Goal: Task Accomplishment & Management: Manage account settings

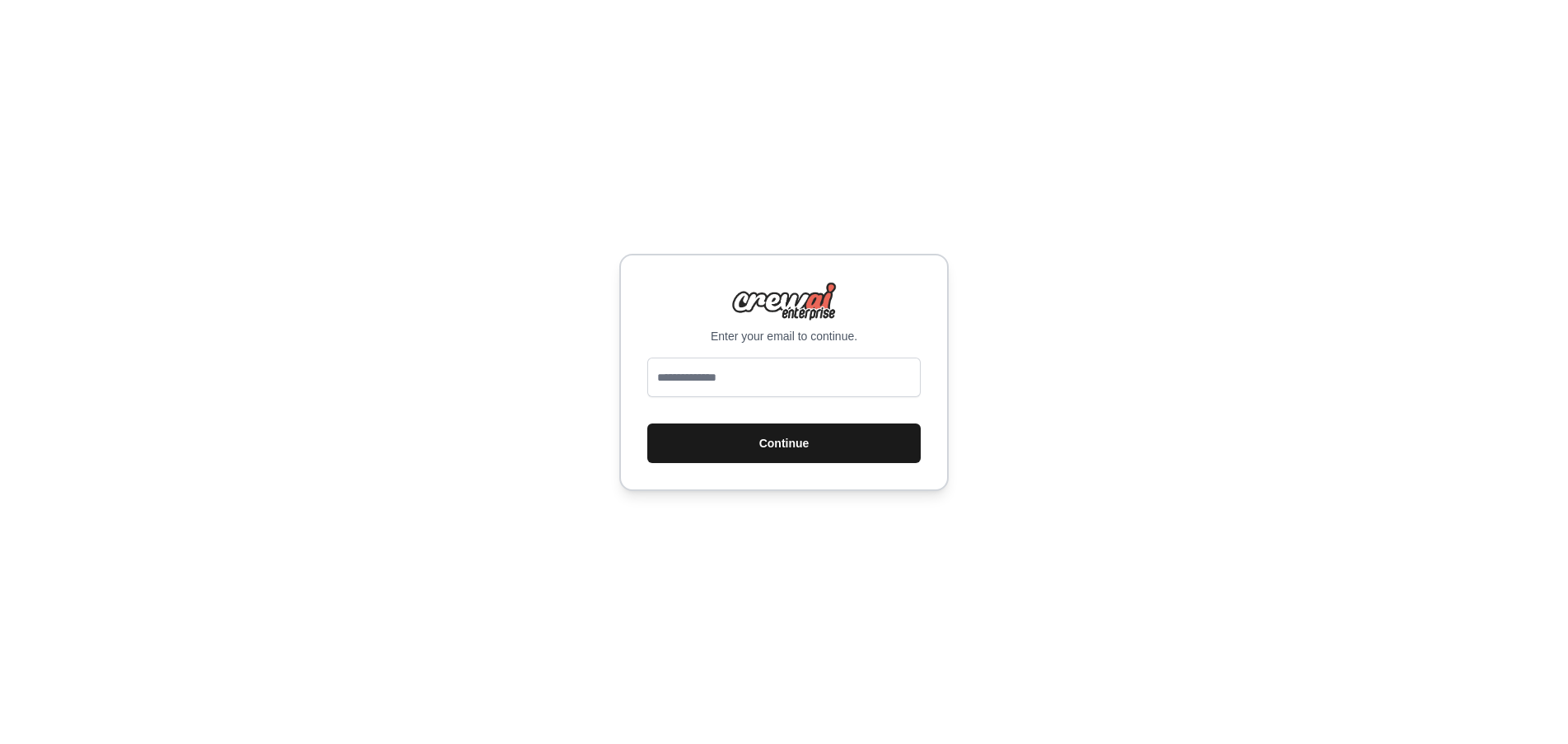
click at [797, 448] on button "Continue" at bounding box center [784, 443] width 274 height 40
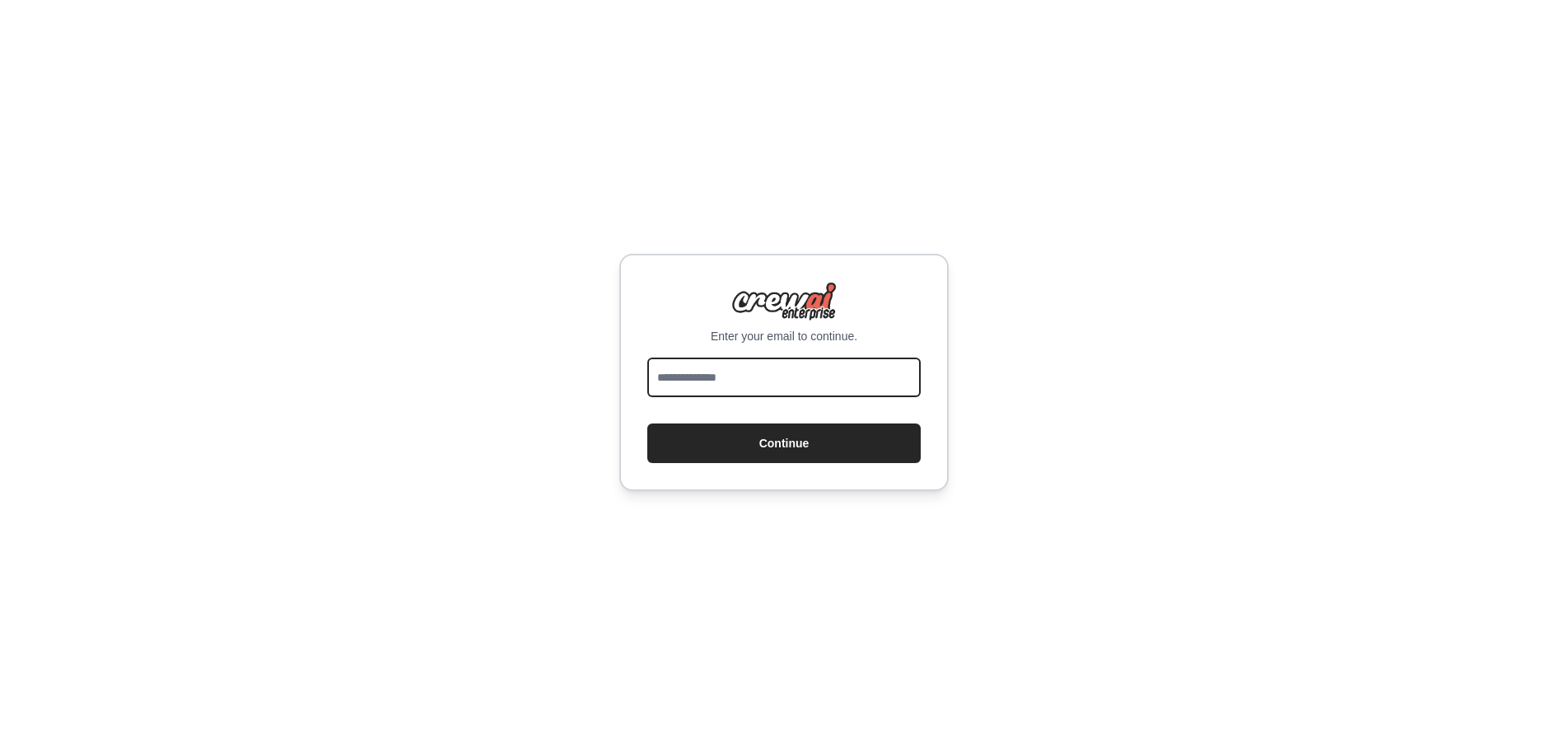
click at [700, 378] on input "email" at bounding box center [784, 377] width 274 height 40
type input "**********"
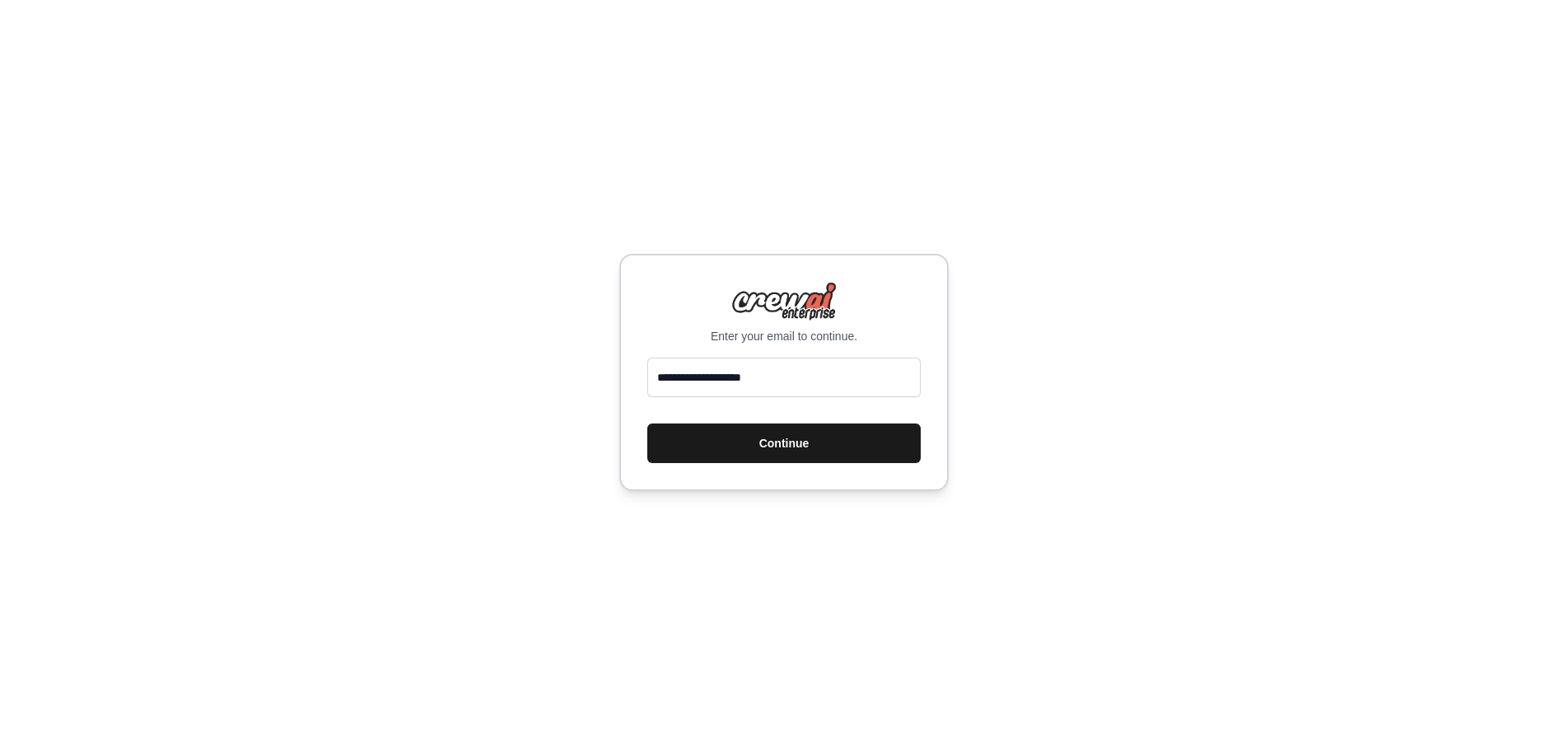
click at [778, 448] on button "Continue" at bounding box center [784, 443] width 274 height 40
